Goal: Task Accomplishment & Management: Manage account settings

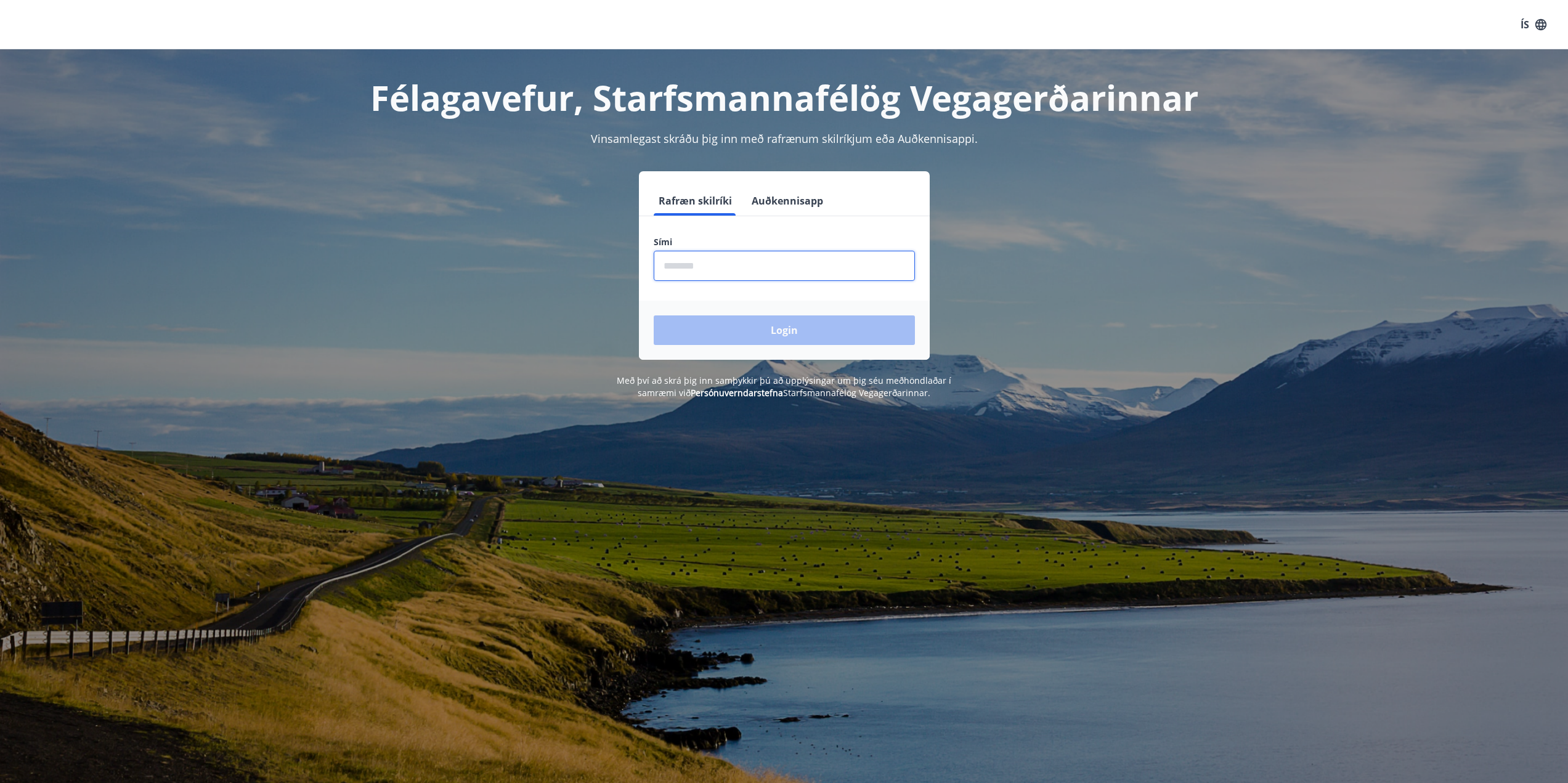
click at [733, 270] on input "phone" at bounding box center [784, 266] width 261 height 30
type input "********"
click at [766, 338] on button "Login" at bounding box center [784, 330] width 261 height 29
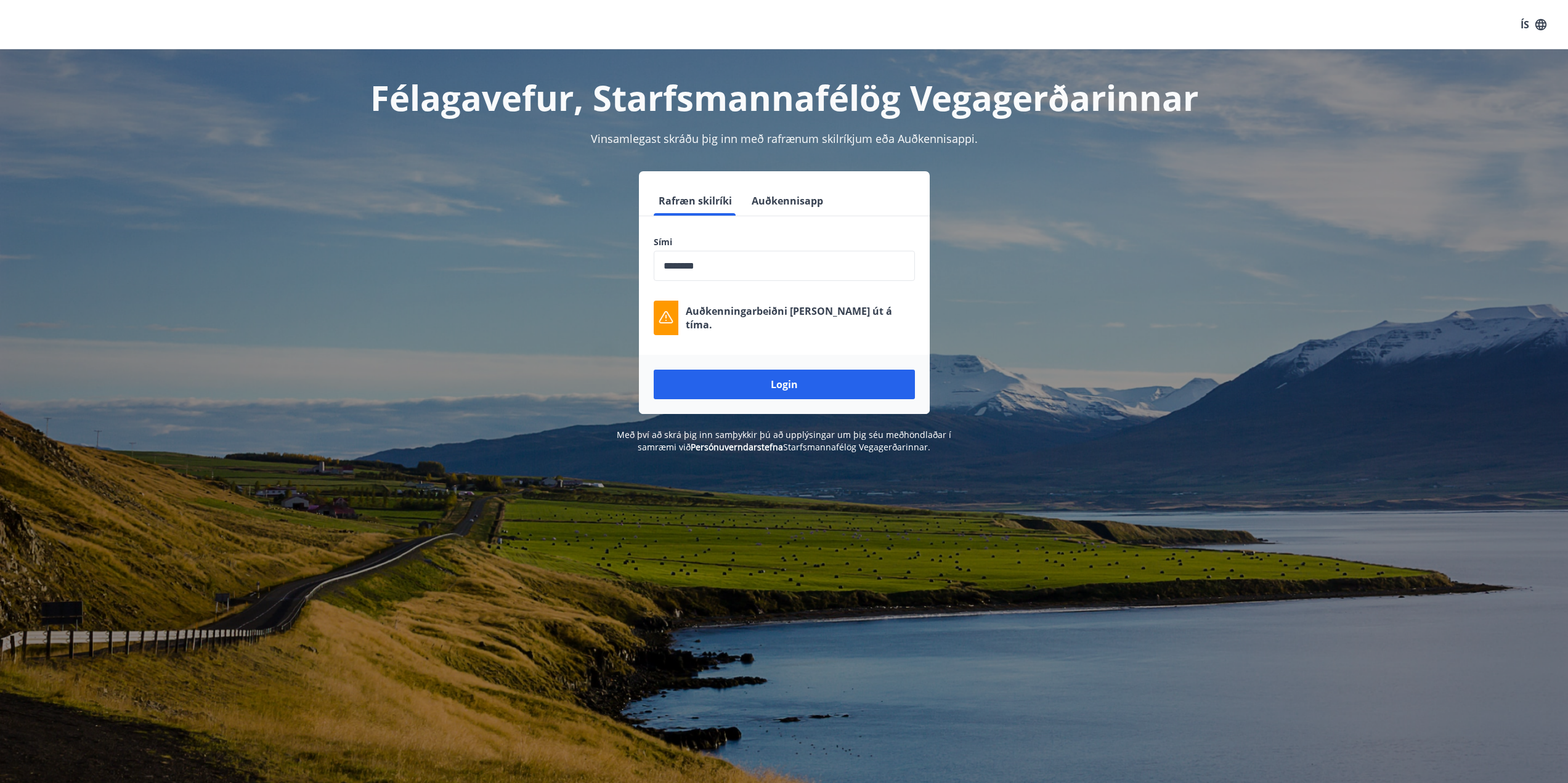
click at [812, 196] on button "Auðkennisapp" at bounding box center [787, 200] width 81 height 29
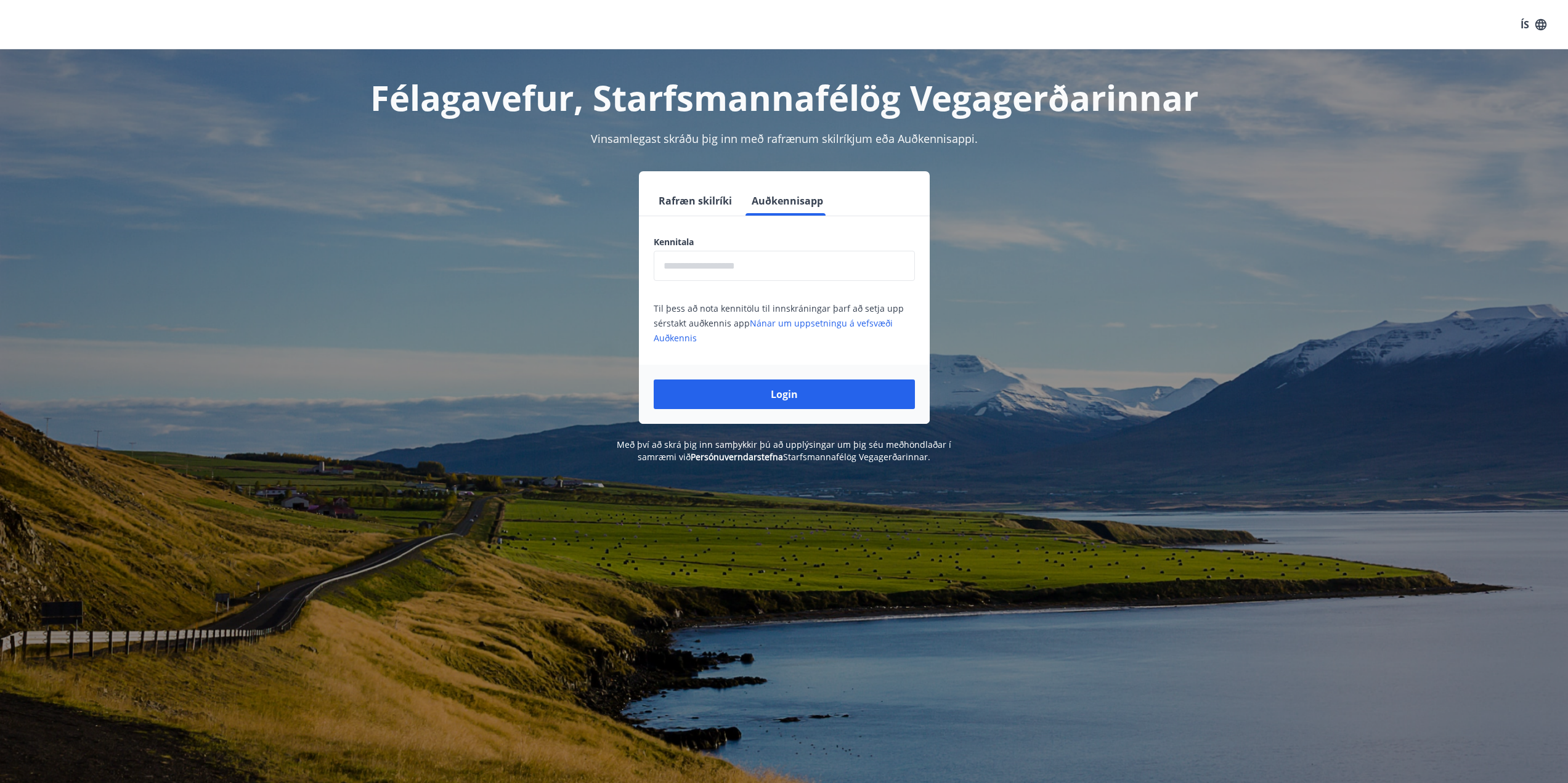
click at [701, 267] on input "text" at bounding box center [784, 266] width 261 height 30
type input "**********"
click at [761, 403] on button "Login" at bounding box center [784, 394] width 261 height 29
click at [682, 203] on button "Rafræn skilríki" at bounding box center [695, 200] width 83 height 29
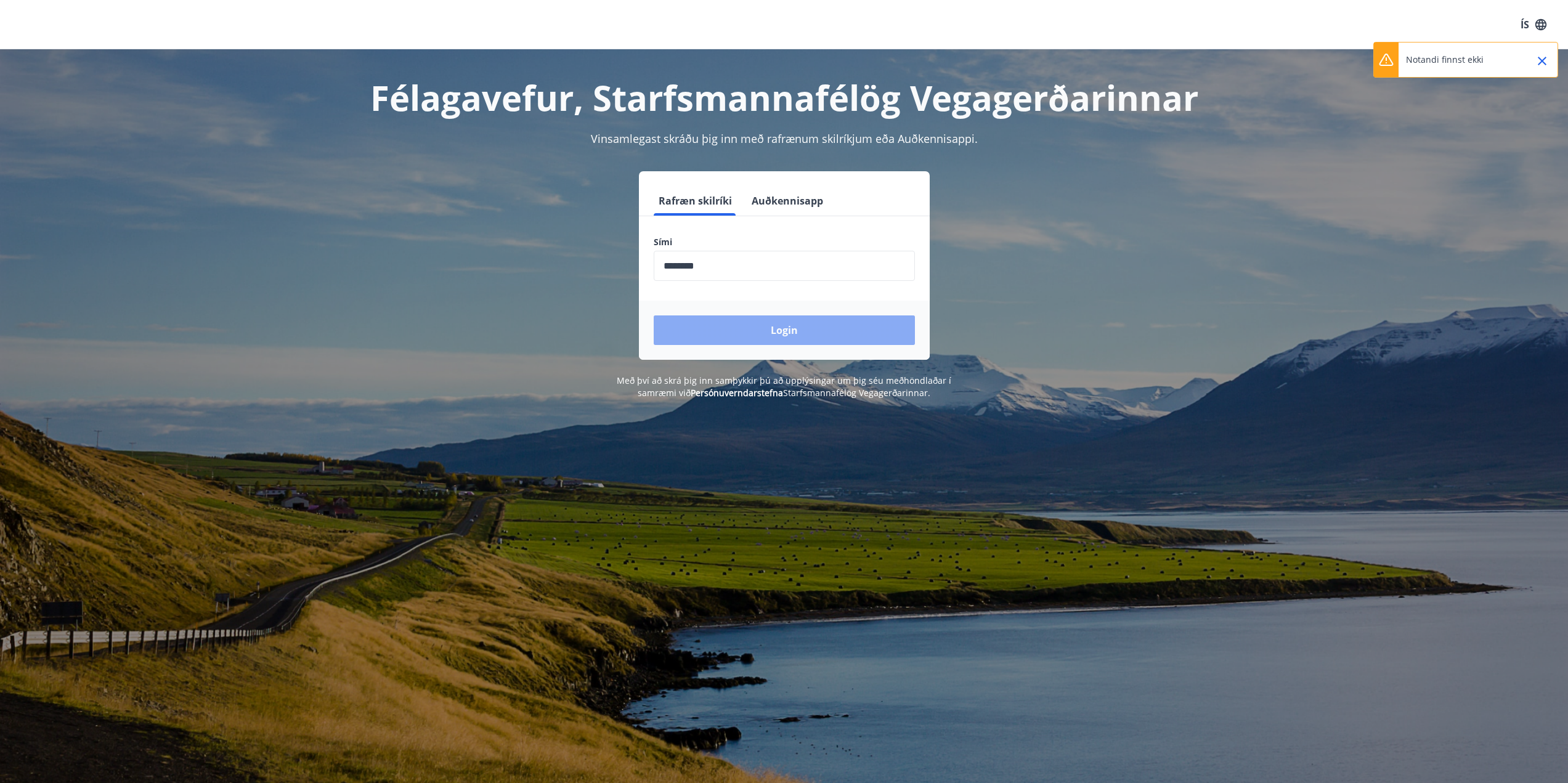
click at [754, 343] on button "Login" at bounding box center [784, 330] width 261 height 29
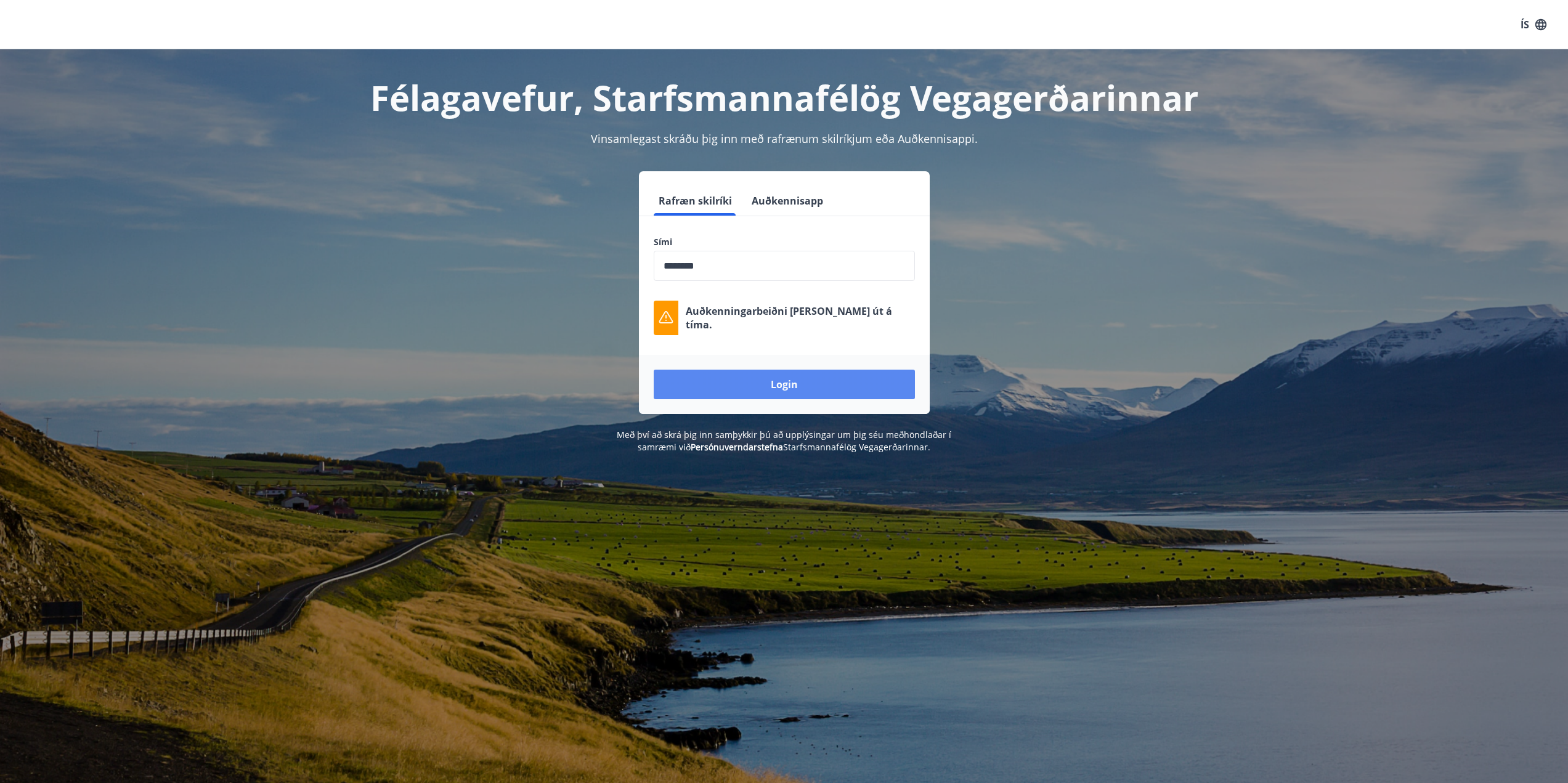
click at [797, 384] on button "Login" at bounding box center [784, 384] width 261 height 29
click at [768, 387] on button "Login" at bounding box center [784, 384] width 261 height 29
